Goal: Find specific page/section: Find specific page/section

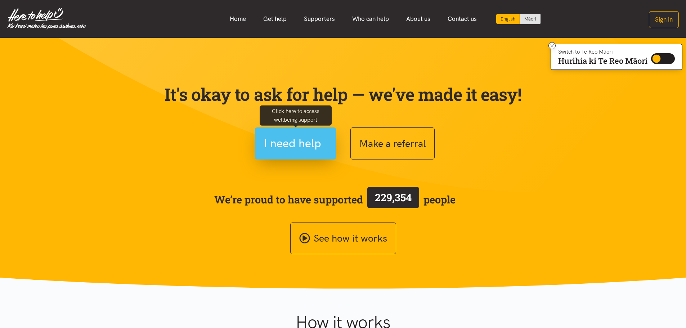
click at [284, 141] on span "I need help" at bounding box center [292, 143] width 57 height 18
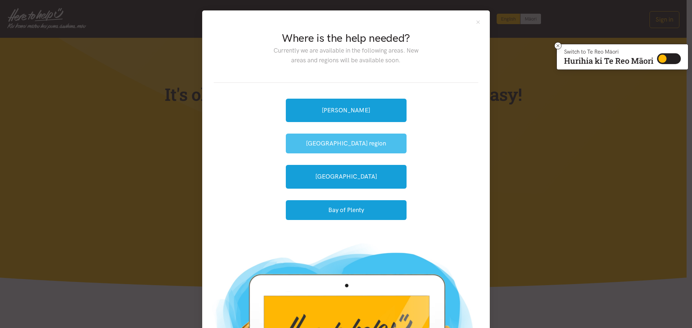
click at [326, 143] on button "[GEOGRAPHIC_DATA] region" at bounding box center [346, 144] width 121 height 20
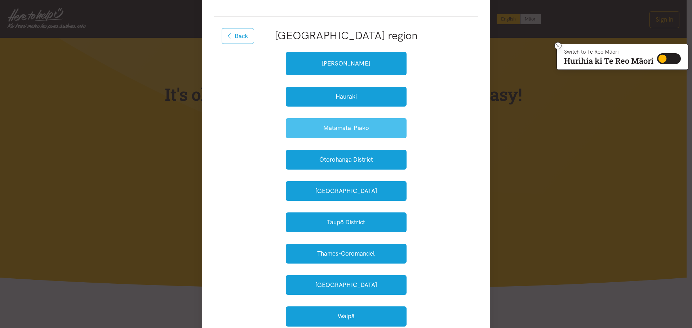
scroll to position [72, 0]
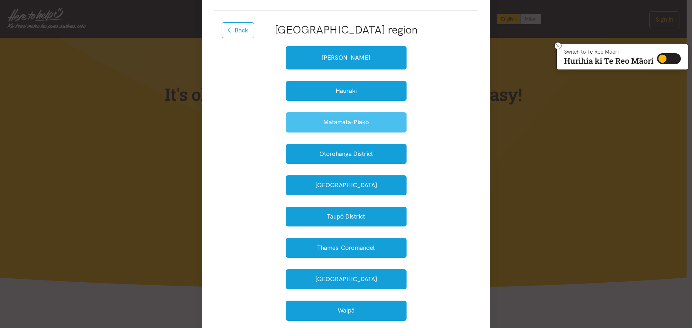
click at [330, 124] on button "Matamata-Piako" at bounding box center [346, 122] width 121 height 20
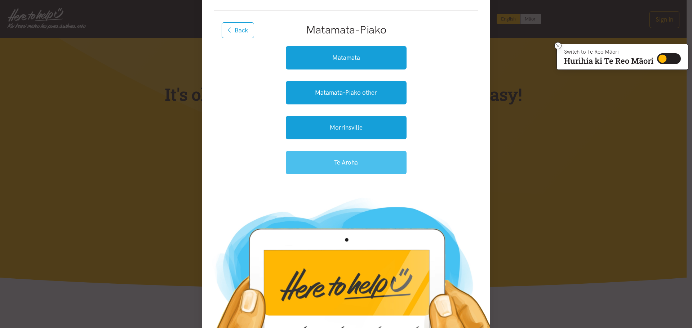
click at [340, 164] on link "Te Aroha" at bounding box center [346, 162] width 121 height 23
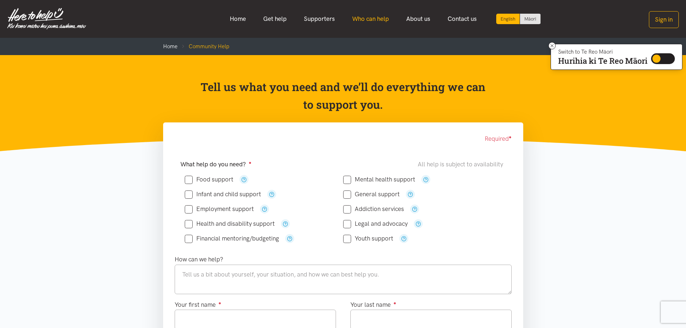
click at [368, 16] on link "Who can help" at bounding box center [371, 18] width 54 height 15
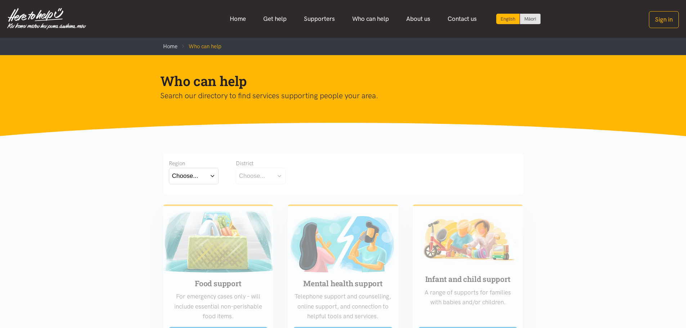
click at [212, 174] on button "Choose..." at bounding box center [194, 176] width 50 height 16
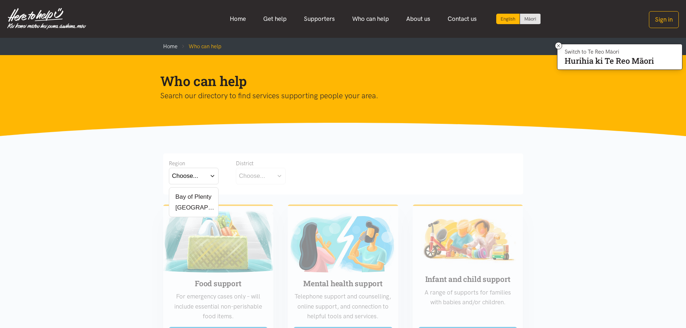
click at [193, 206] on label "Waikato" at bounding box center [193, 207] width 43 height 9
click at [0, 0] on input "Waikato" at bounding box center [0, 0] width 0 height 0
click at [300, 177] on button "Choose..." at bounding box center [272, 176] width 72 height 16
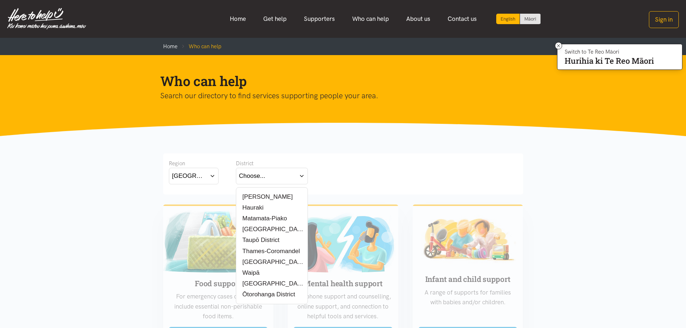
click at [267, 218] on label "Matamata-Piako" at bounding box center [263, 218] width 48 height 9
click at [0, 0] on input "Matamata-Piako" at bounding box center [0, 0] width 0 height 0
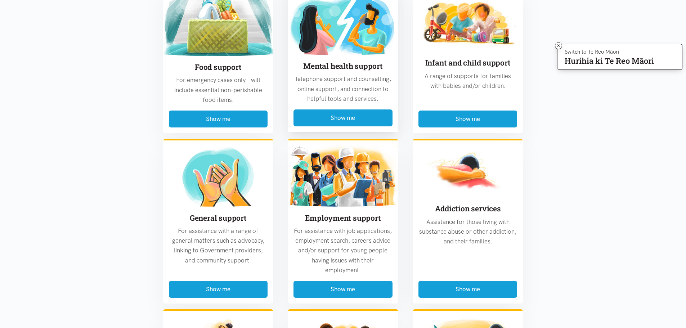
scroll to position [216, 0]
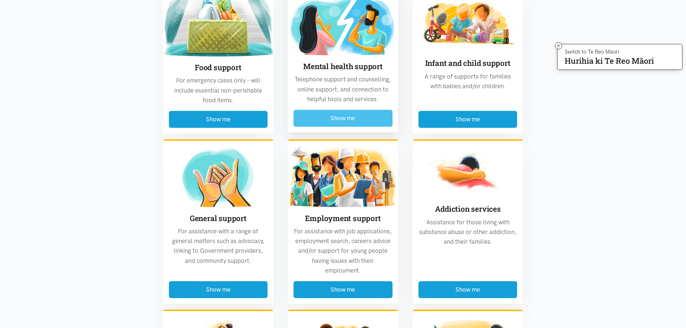
click at [338, 115] on button "Show me" at bounding box center [343, 118] width 99 height 17
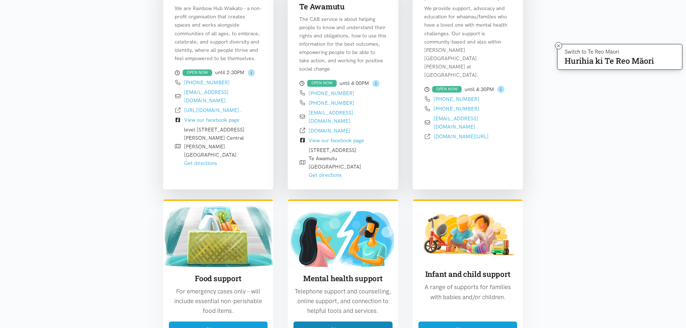
scroll to position [428, 0]
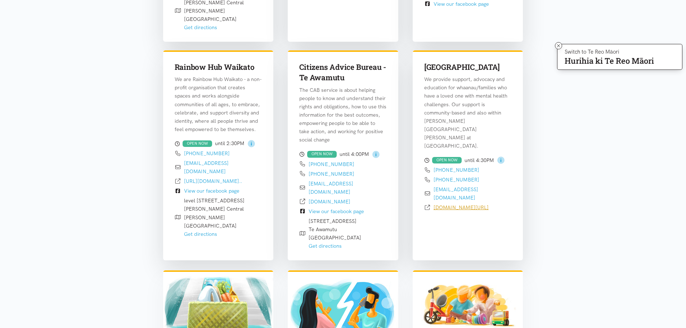
click at [455, 204] on link "yellowbrickroad.org.nz/" at bounding box center [461, 207] width 55 height 6
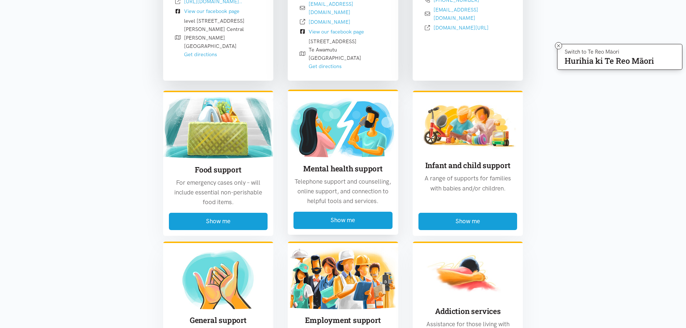
scroll to position [608, 0]
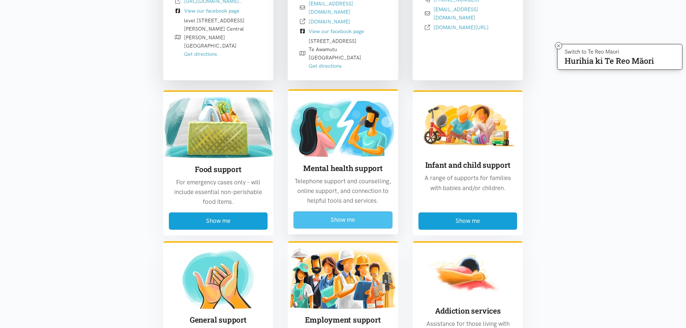
click at [346, 212] on button "Show me" at bounding box center [343, 220] width 99 height 17
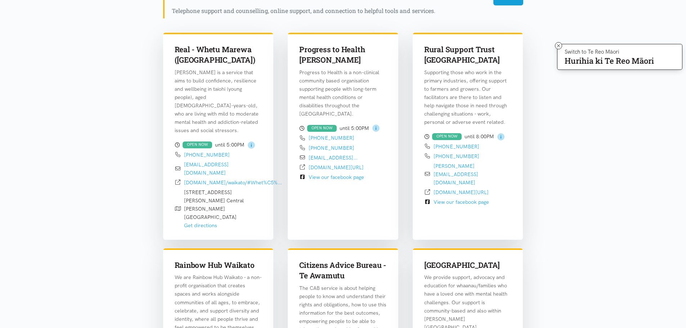
scroll to position [212, 0]
